Goal: Answer question/provide support

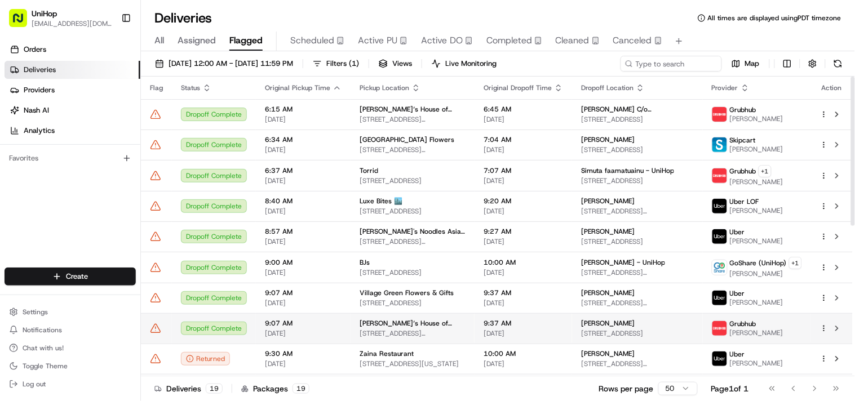
click at [210, 330] on div "Dropoff Complete" at bounding box center [214, 329] width 66 height 14
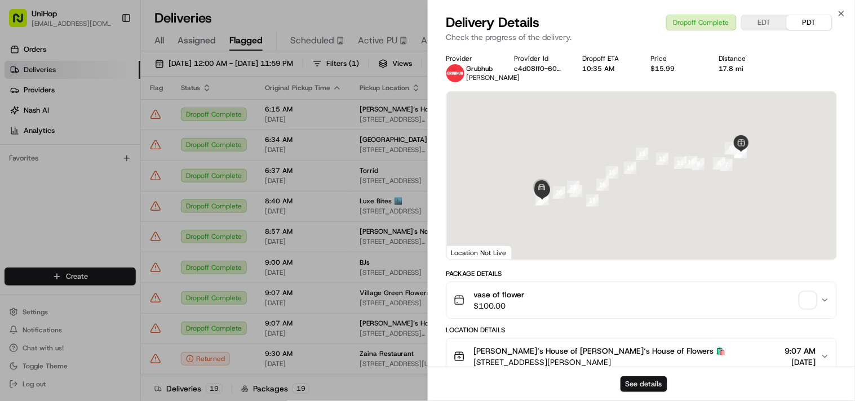
click at [646, 385] on button "See details" at bounding box center [643, 384] width 47 height 16
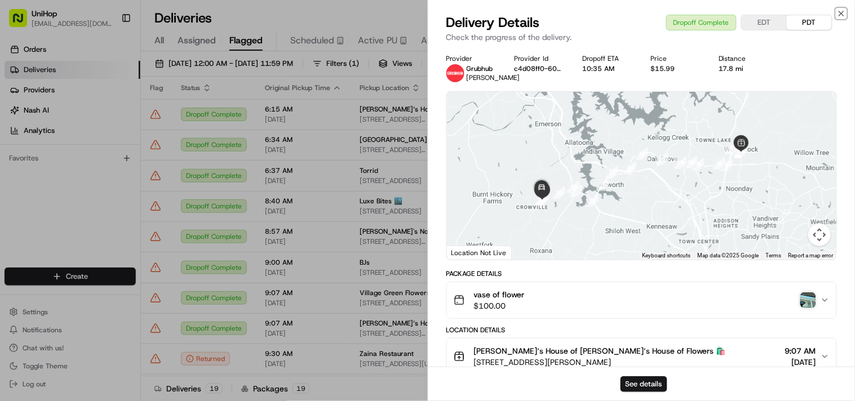
click at [840, 13] on icon "button" at bounding box center [841, 13] width 9 height 9
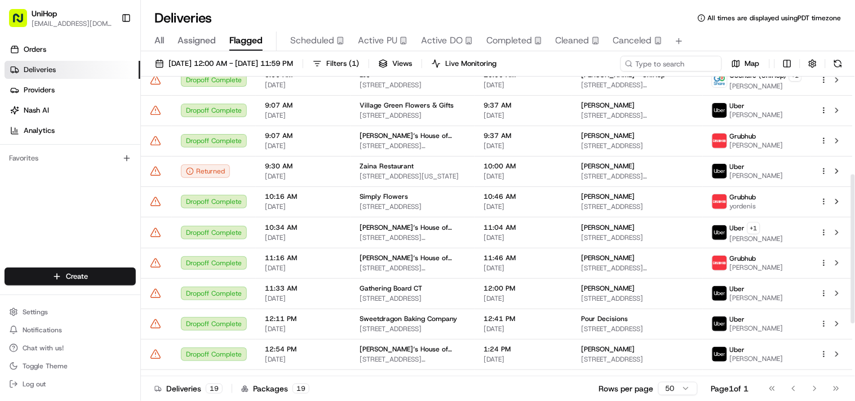
scroll to position [302, 0]
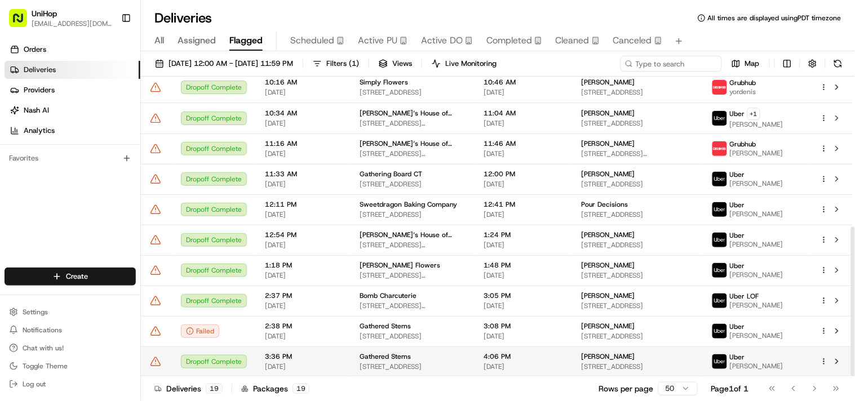
click at [243, 359] on div "Dropoff Complete" at bounding box center [214, 362] width 66 height 14
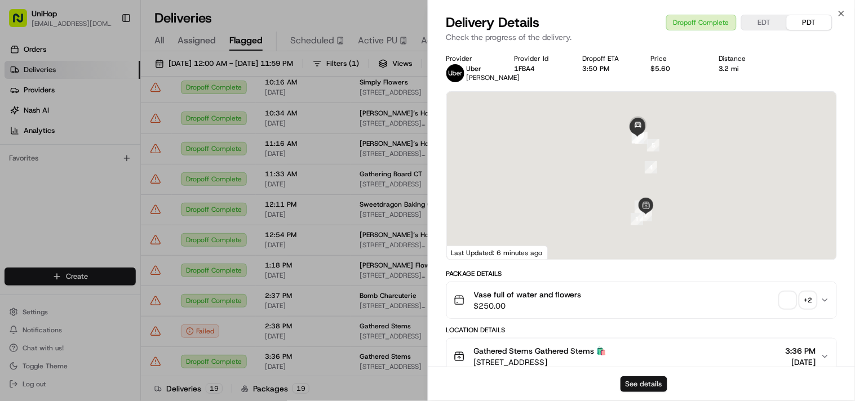
click at [638, 385] on button "See details" at bounding box center [643, 384] width 47 height 16
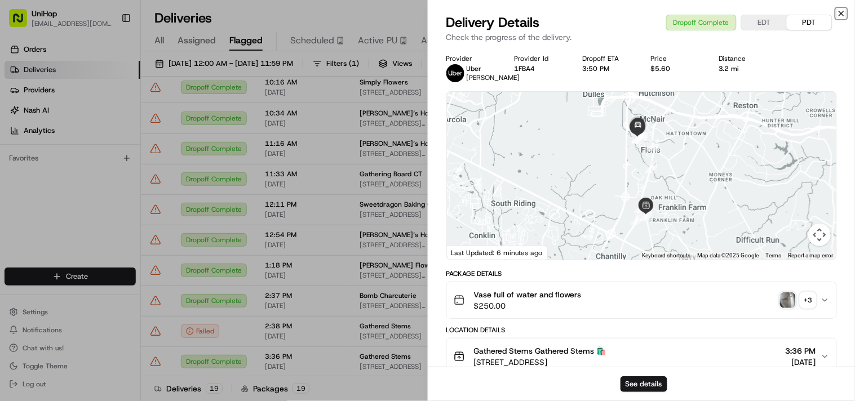
click at [837, 11] on icon "button" at bounding box center [841, 13] width 9 height 9
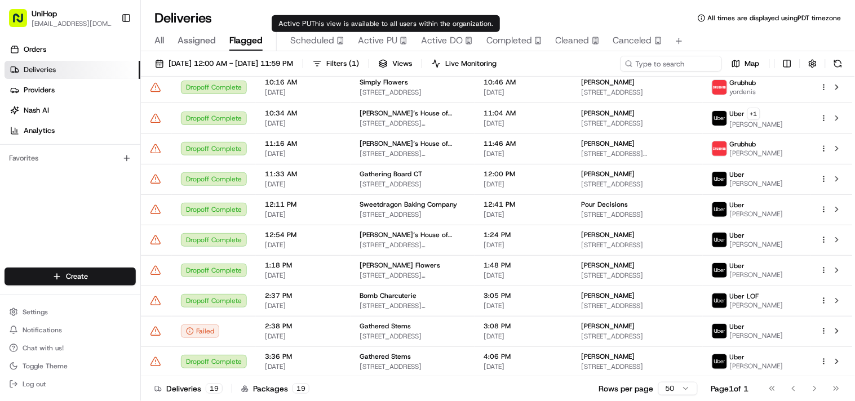
click at [364, 42] on span "Active PU" at bounding box center [377, 41] width 39 height 14
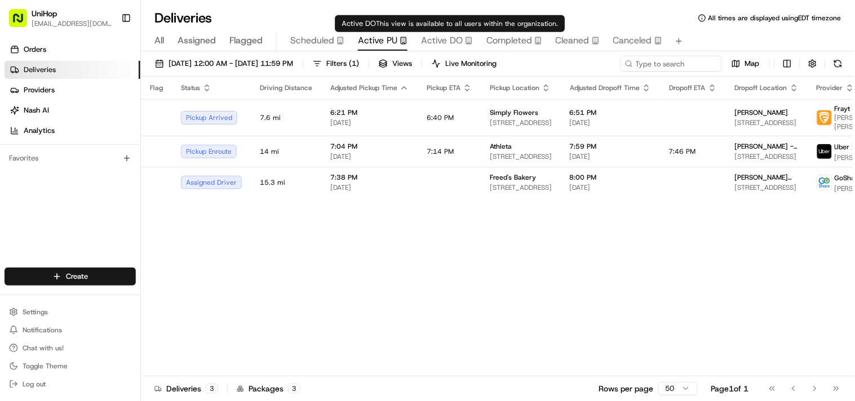
click at [443, 40] on span "Active DO" at bounding box center [442, 41] width 42 height 14
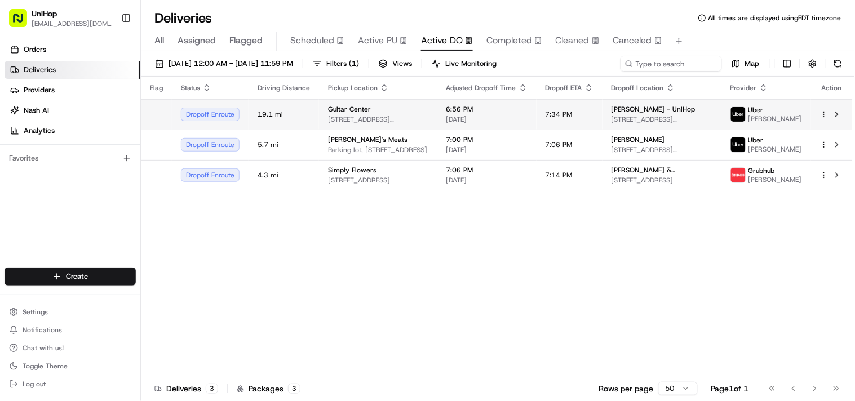
click at [308, 119] on span "19.1 mi" at bounding box center [283, 114] width 52 height 9
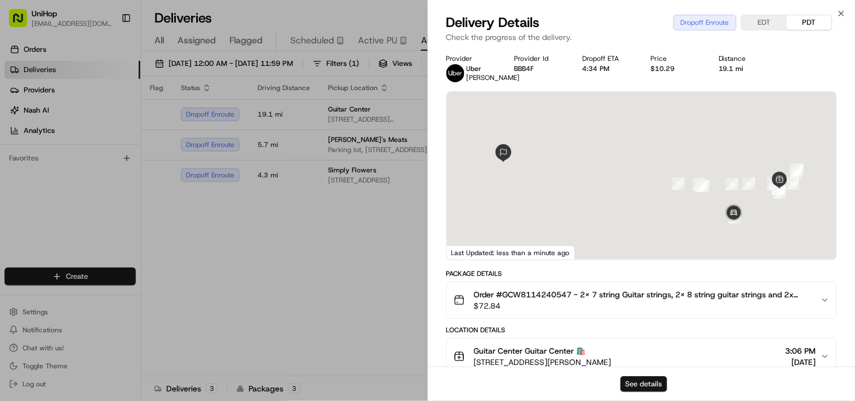
click at [633, 384] on button "See details" at bounding box center [643, 384] width 47 height 16
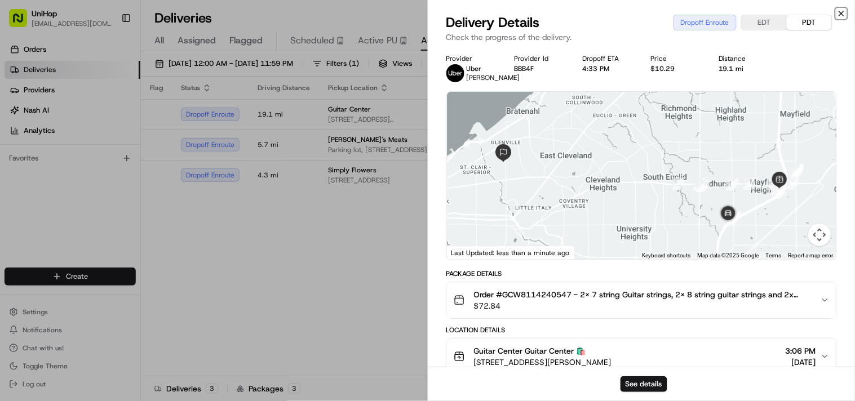
click at [846, 15] on icon "button" at bounding box center [841, 13] width 9 height 9
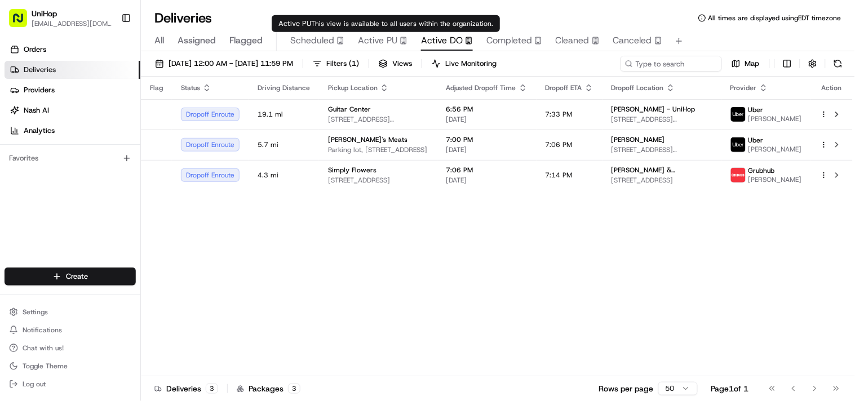
click at [380, 40] on span "Active PU" at bounding box center [377, 41] width 39 height 14
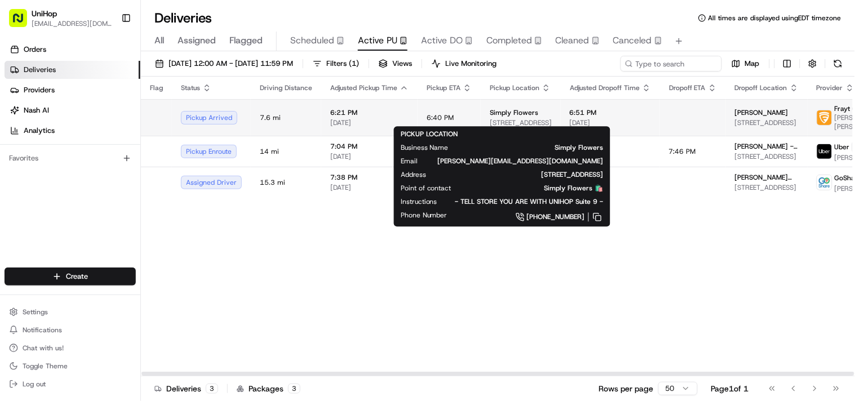
click at [516, 118] on span "1100 W 7800 S #9, West Jordan, UT 84088, United States" at bounding box center [521, 122] width 62 height 9
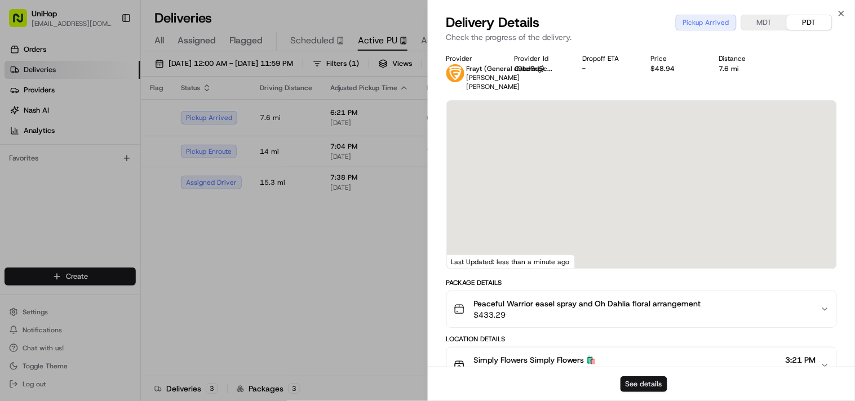
click at [646, 386] on button "See details" at bounding box center [643, 384] width 47 height 16
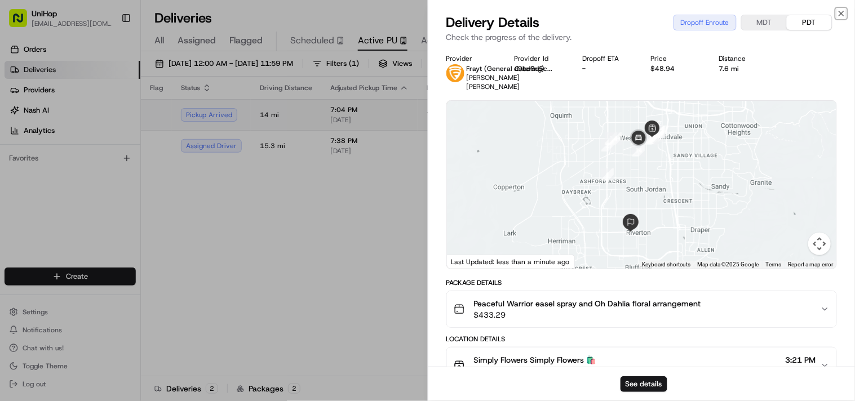
click at [842, 11] on icon "button" at bounding box center [841, 13] width 9 height 9
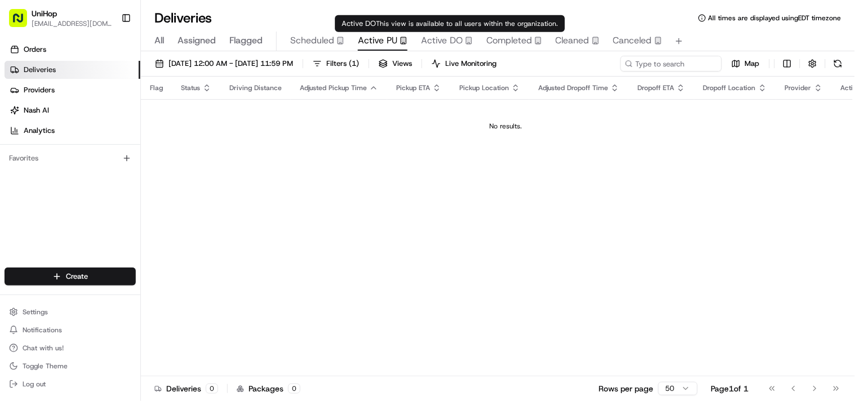
click at [444, 42] on span "Active DO" at bounding box center [442, 41] width 42 height 14
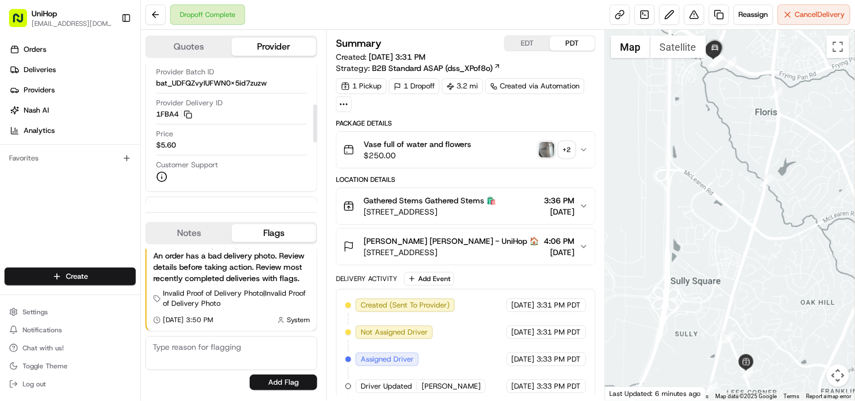
scroll to position [188, 0]
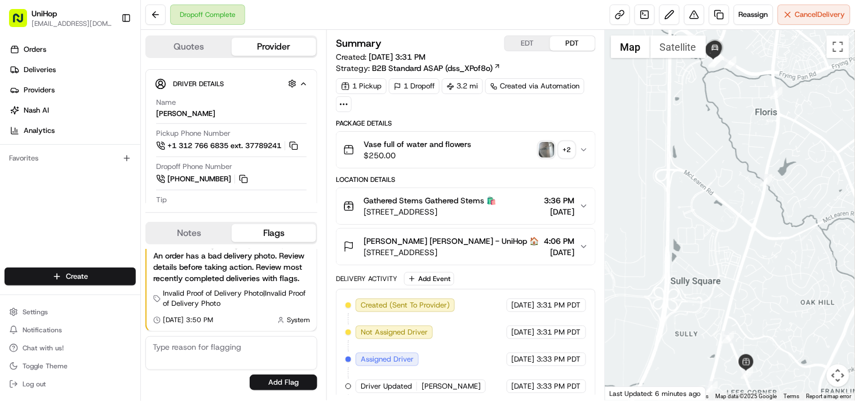
drag, startPoint x: 299, startPoint y: 192, endPoint x: 307, endPoint y: 193, distance: 8.0
click at [299, 192] on div "Name [PERSON_NAME] Pickup Phone Number +1 312 766 6835 ext. 37789241 Dropoff Ph…" at bounding box center [231, 234] width 153 height 283
click at [539, 150] on img "button" at bounding box center [547, 150] width 16 height 16
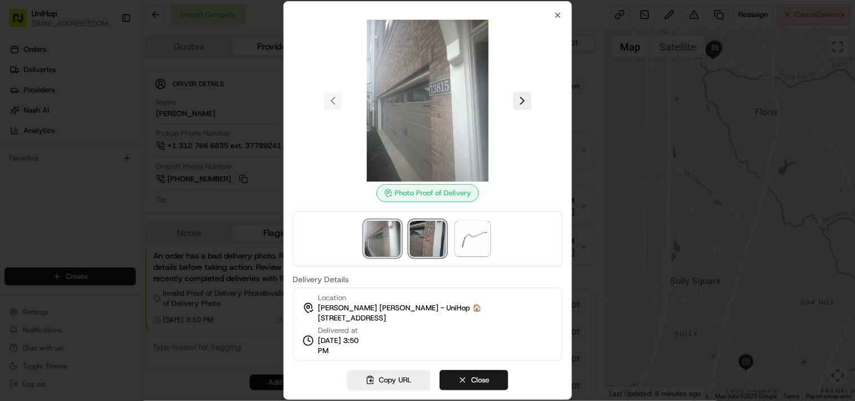
click at [430, 239] on img at bounding box center [428, 239] width 36 height 36
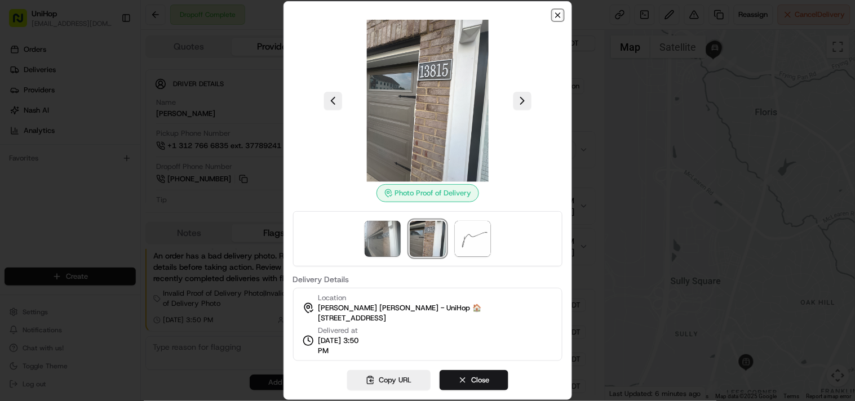
click at [558, 17] on icon "button" at bounding box center [557, 15] width 9 height 9
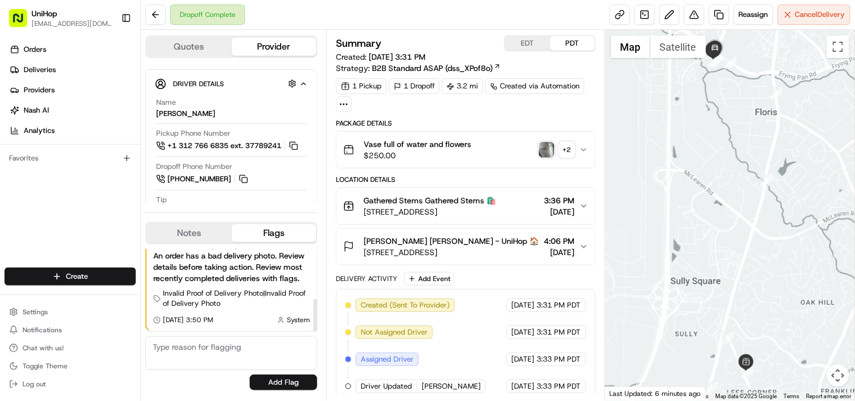
click at [205, 350] on textarea at bounding box center [231, 353] width 172 height 34
click at [639, 13] on link at bounding box center [644, 15] width 20 height 20
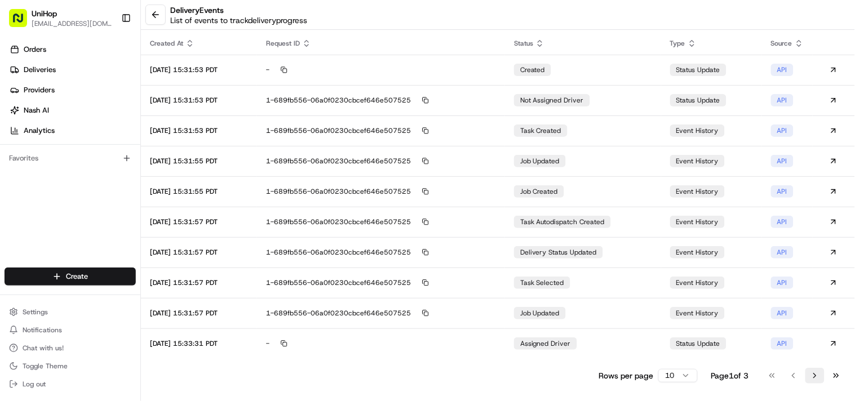
click at [815, 380] on button "Go to next page" at bounding box center [814, 376] width 19 height 16
click at [815, 380] on div "delivery Events List of events to track delivery progress Created At Request ID…" at bounding box center [498, 200] width 714 height 401
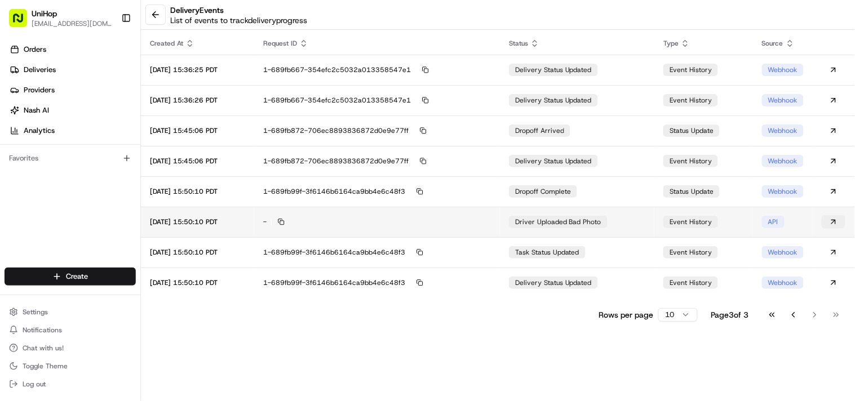
click at [833, 219] on button at bounding box center [833, 222] width 24 height 14
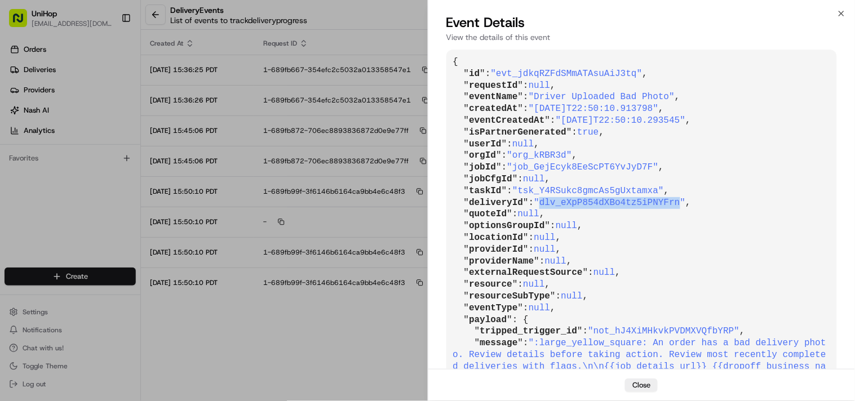
drag, startPoint x: 537, startPoint y: 201, endPoint x: 664, endPoint y: 204, distance: 126.2
click at [664, 204] on span ""dlv_eXpP854dXBo4tz5iPNYFrn"" at bounding box center [610, 203] width 152 height 10
copy span "dlv_eXpP854dXBo4tz5iPNYFrn"
click at [840, 9] on icon "button" at bounding box center [841, 13] width 9 height 9
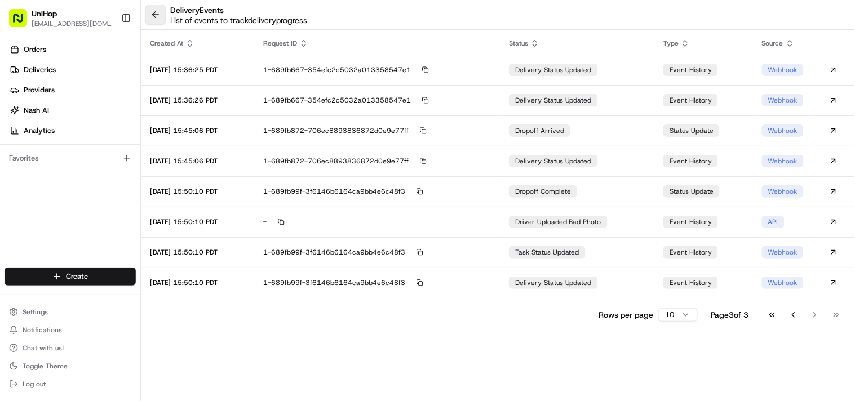
click at [159, 14] on button at bounding box center [155, 15] width 20 height 20
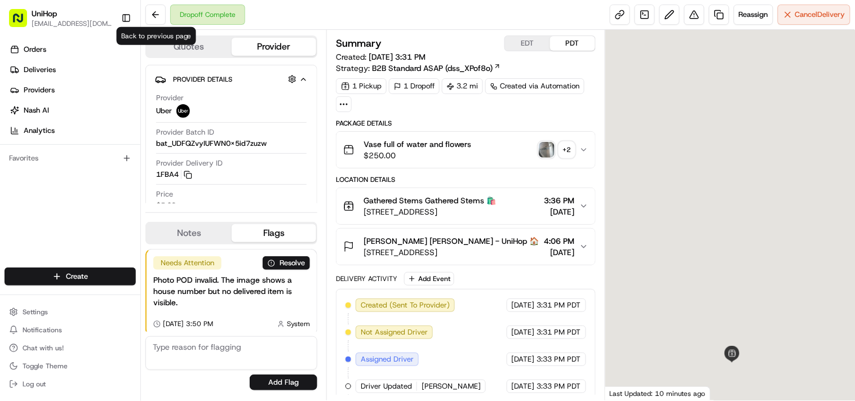
click at [198, 347] on textarea at bounding box center [231, 353] width 172 height 34
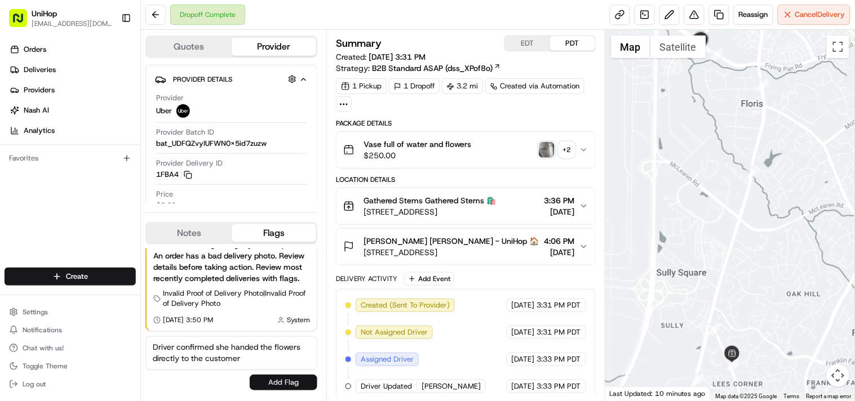
type textarea "Driver confirmed she handed the flowers directly to the customer"
click at [278, 387] on button "Add Flag" at bounding box center [284, 383] width 68 height 16
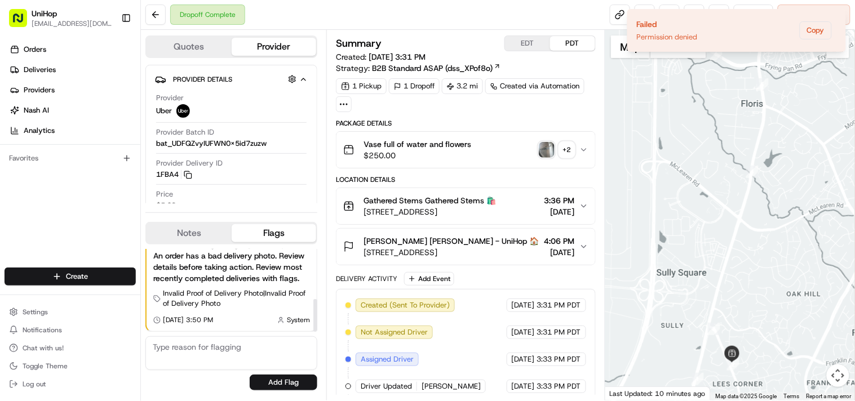
click at [204, 237] on button "Notes" at bounding box center [188, 233] width 85 height 18
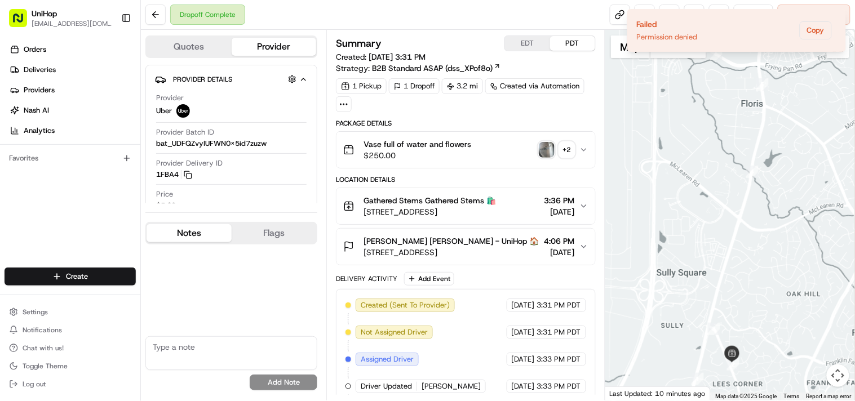
click at [203, 346] on textarea at bounding box center [231, 353] width 172 height 34
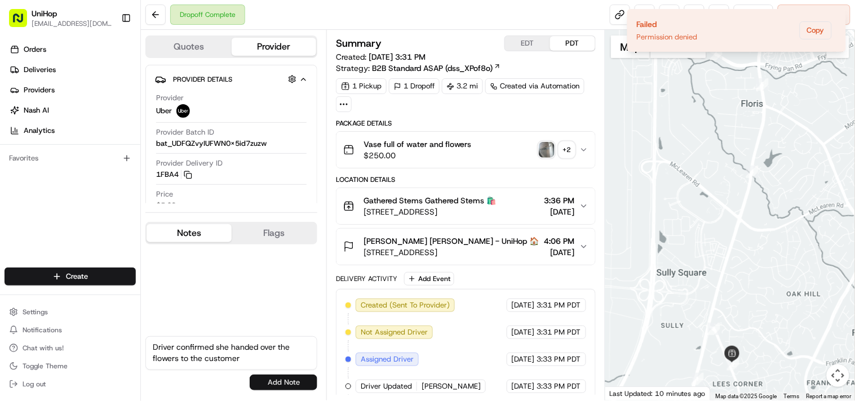
type textarea "Driver confirmed she handed over the flowers to the customer"
click at [263, 378] on button "Add Note" at bounding box center [284, 383] width 68 height 16
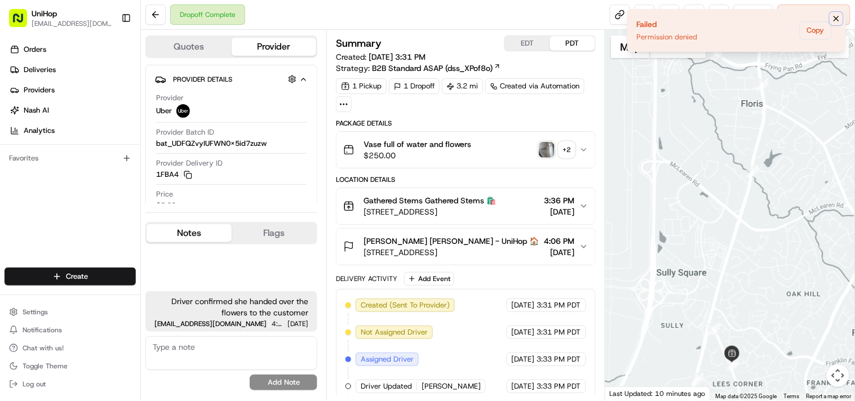
click at [835, 16] on icon "Notifications (F8)" at bounding box center [835, 18] width 9 height 9
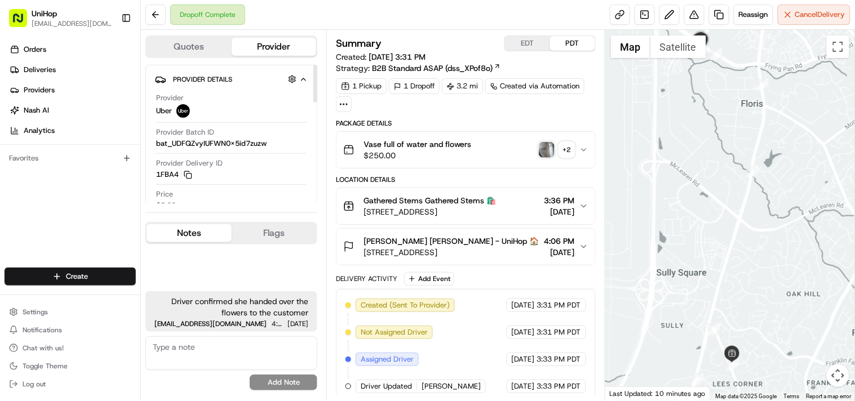
scroll to position [210, 0]
